Goal: Navigation & Orientation: Understand site structure

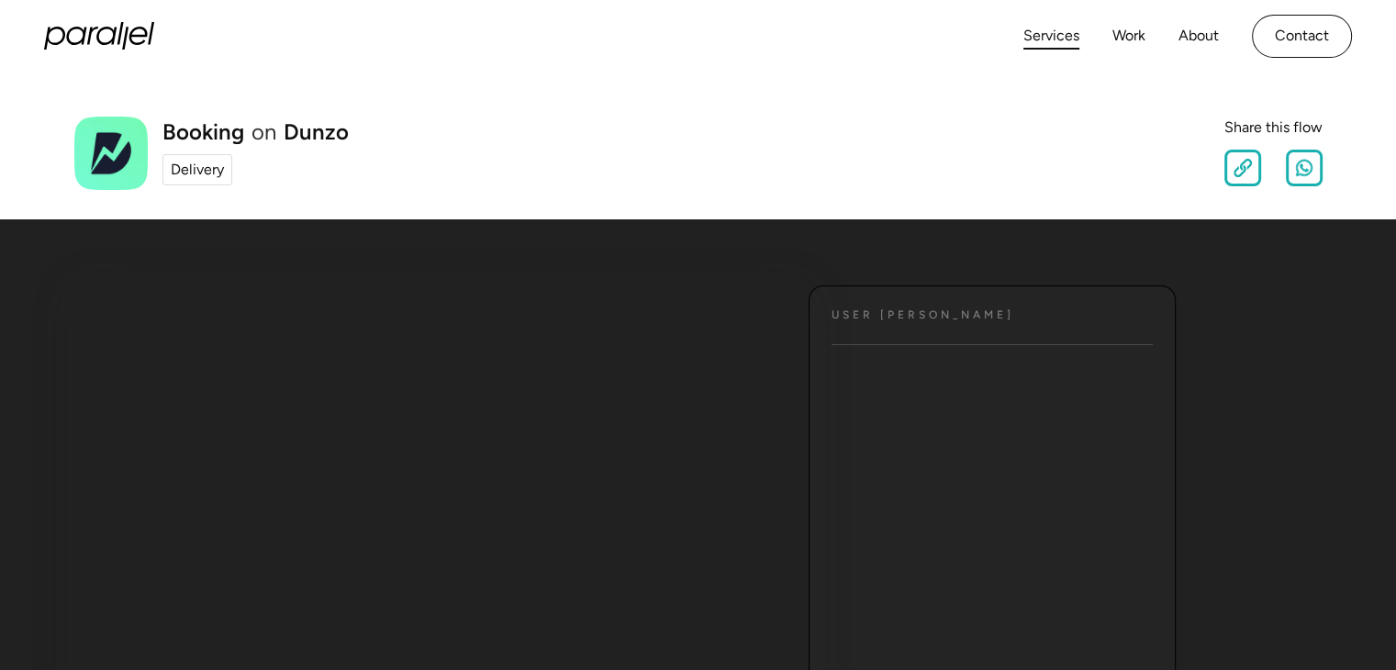
click at [1056, 38] on link "Services" at bounding box center [1051, 36] width 56 height 27
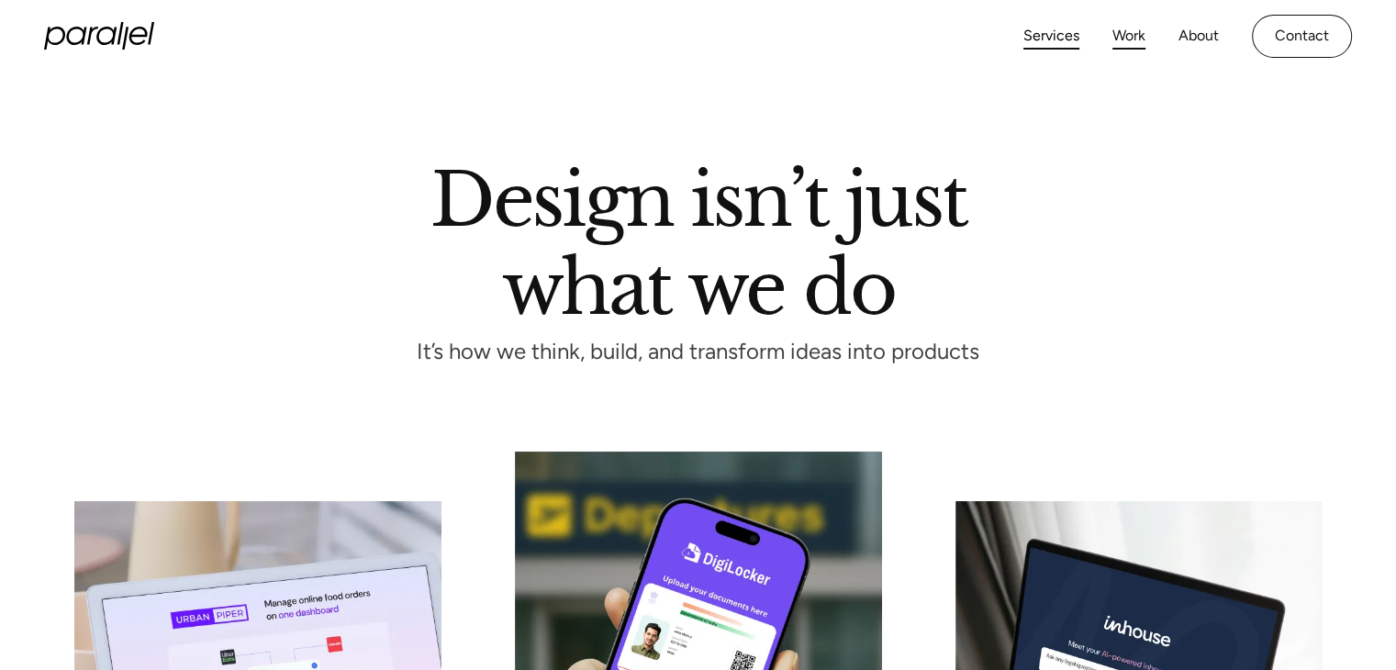
click at [1138, 45] on link "Work" at bounding box center [1128, 36] width 33 height 27
